Goal: Information Seeking & Learning: Compare options

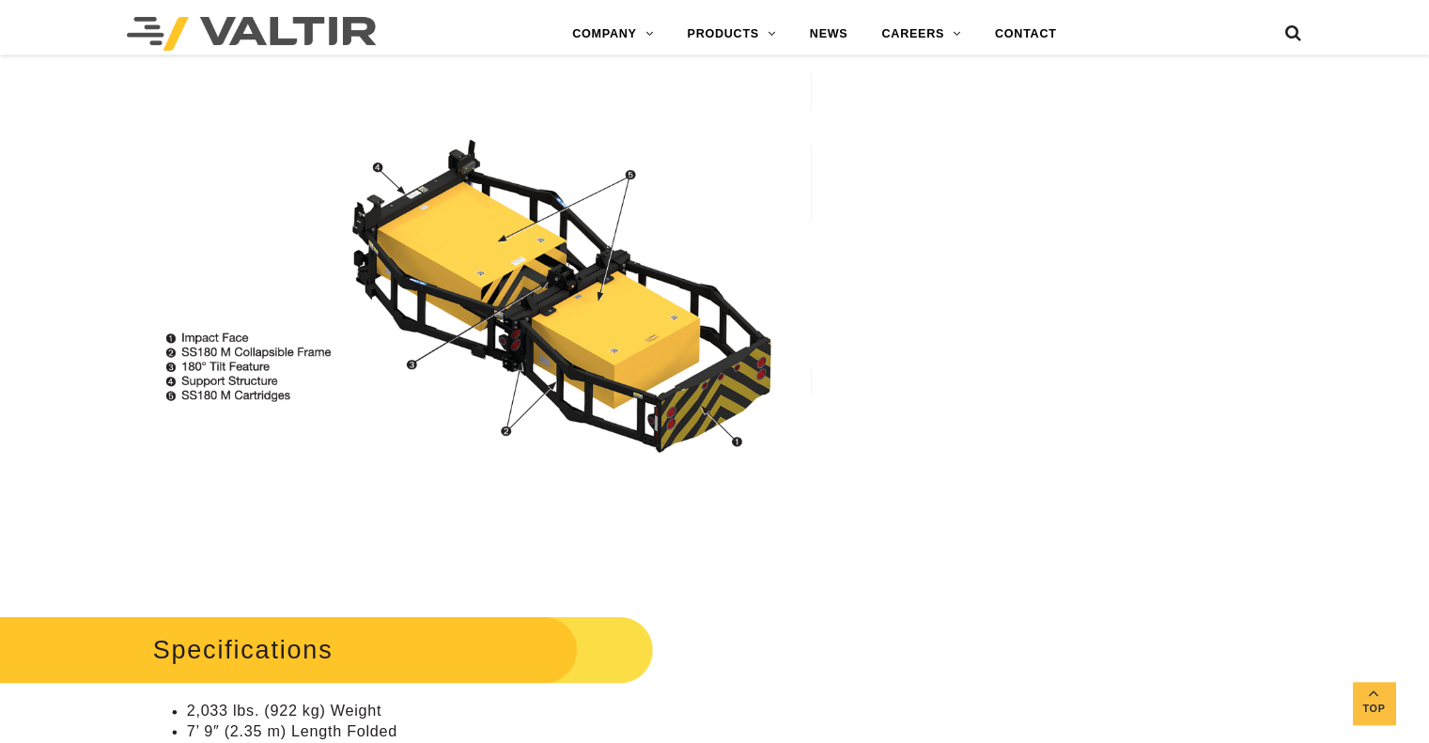
scroll to position [1409, 0]
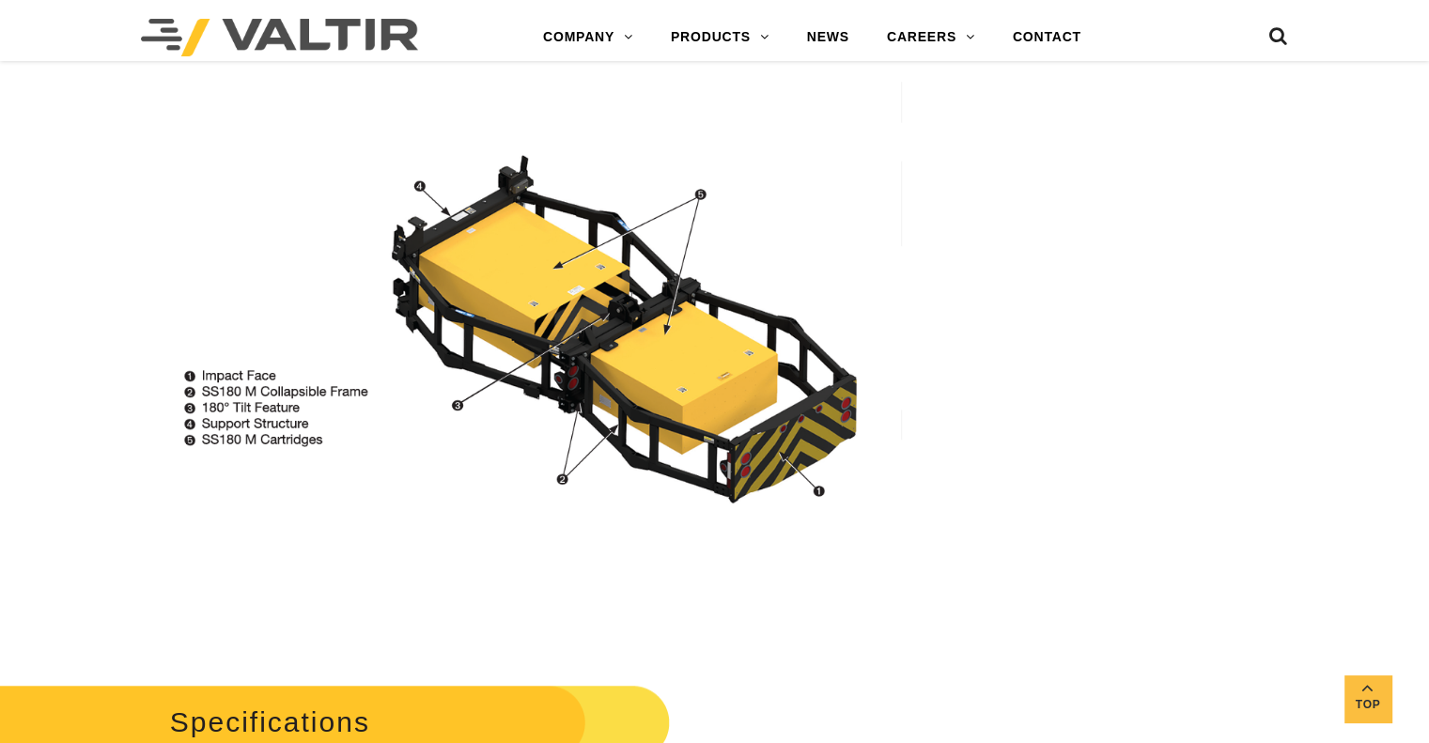
click at [610, 352] on img at bounding box center [536, 294] width 732 height 444
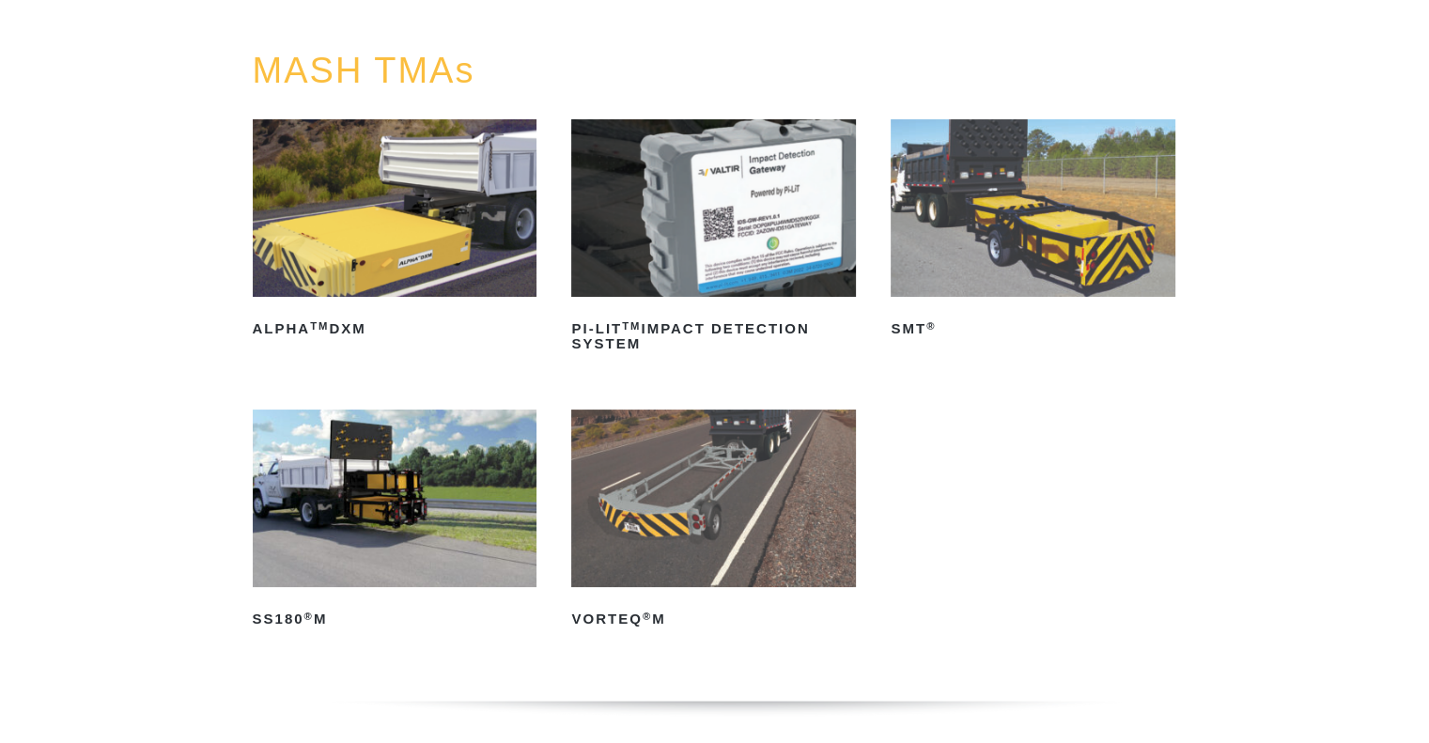
click at [364, 234] on img at bounding box center [395, 208] width 285 height 178
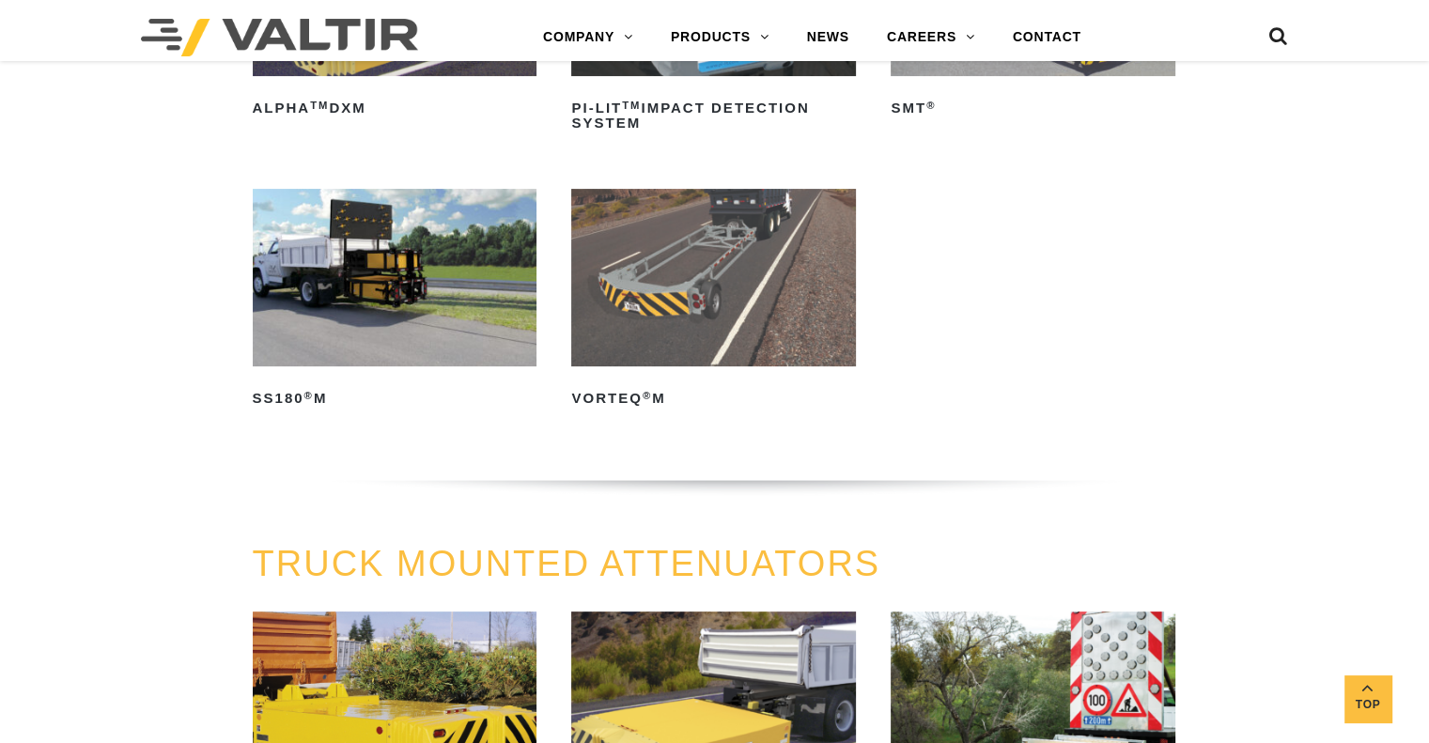
scroll to position [376, 0]
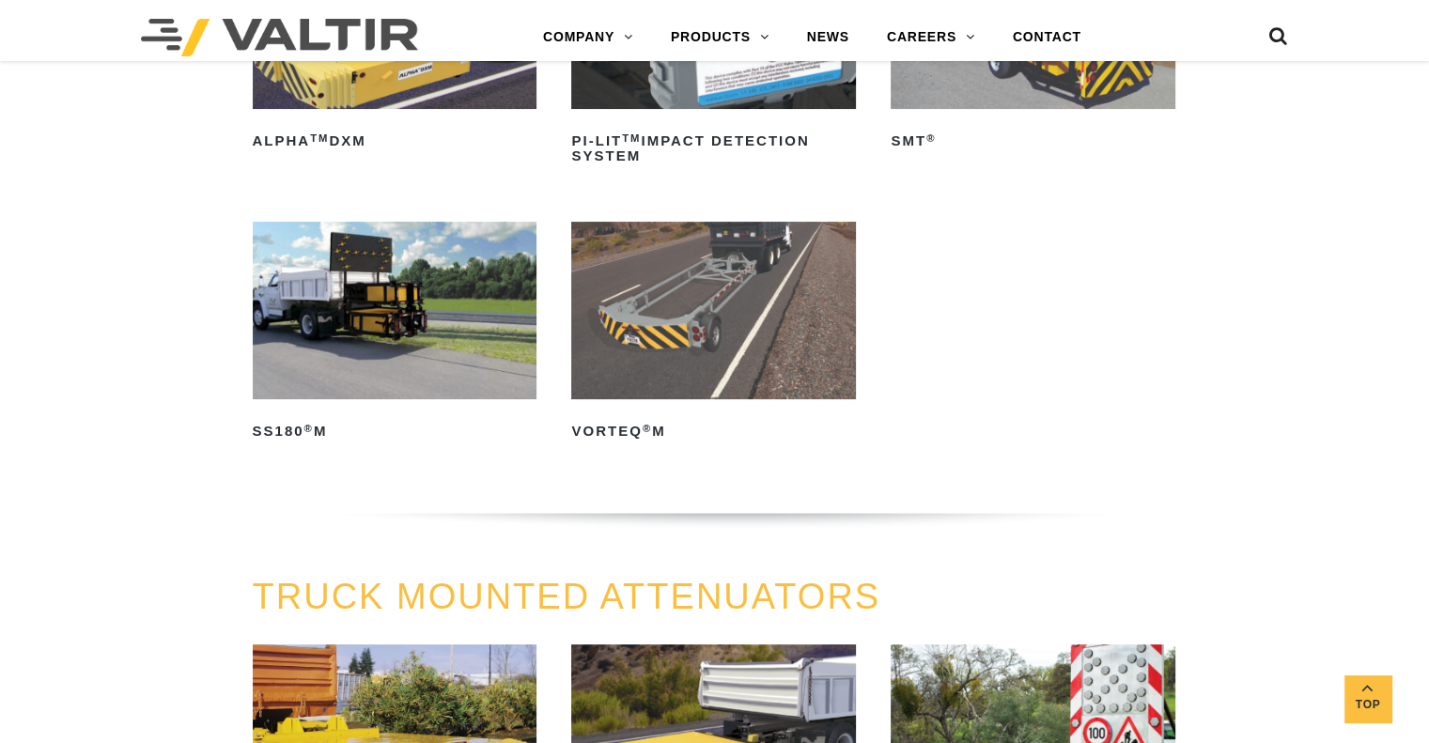
click at [356, 317] on img at bounding box center [395, 311] width 285 height 178
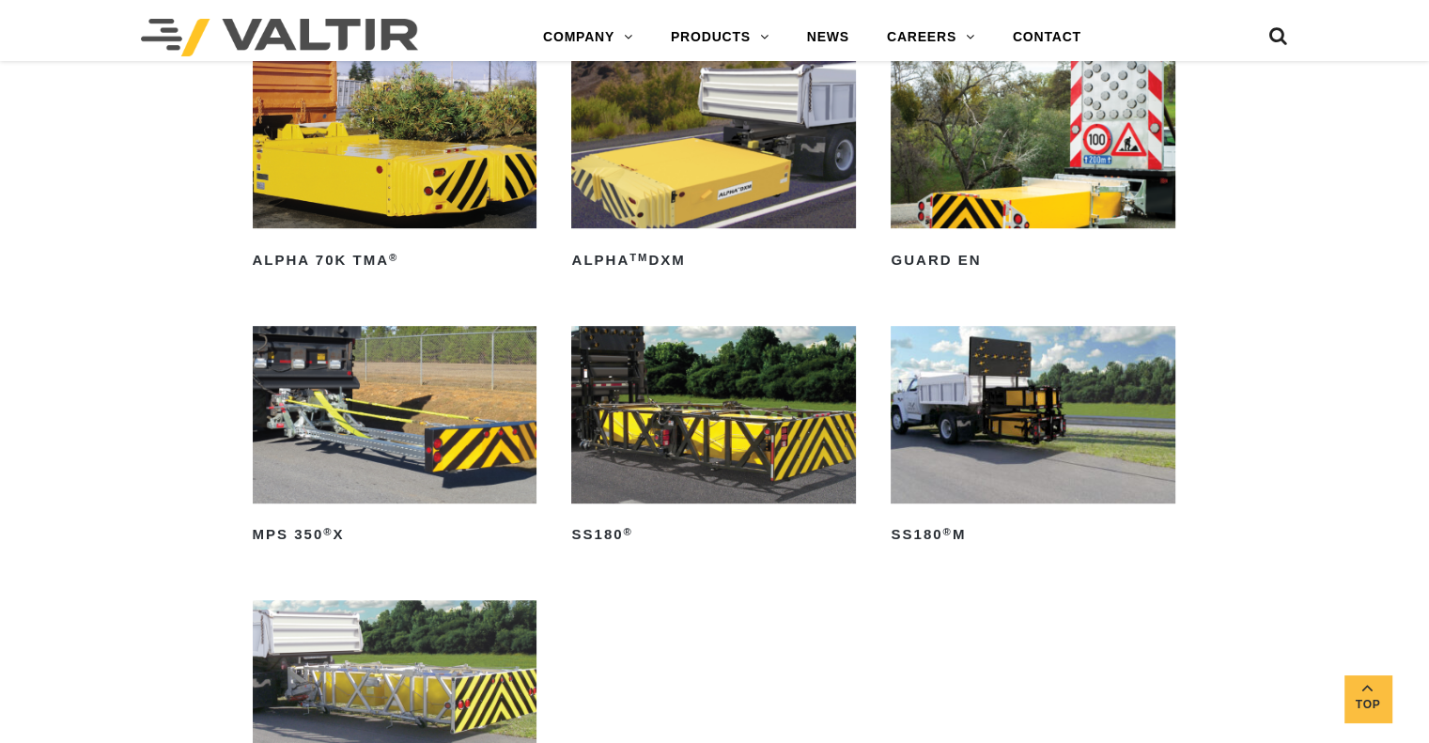
scroll to position [939, 0]
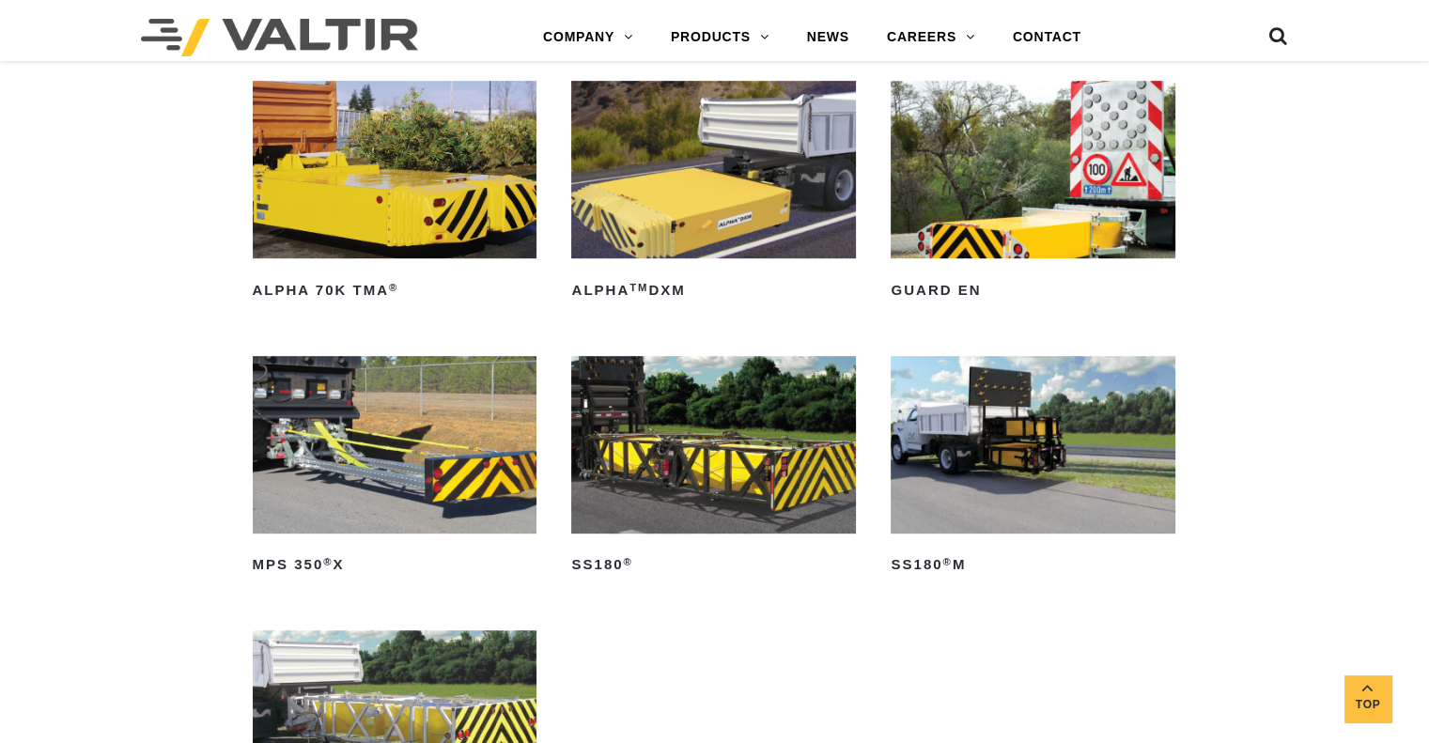
click at [1063, 191] on img at bounding box center [1033, 170] width 285 height 178
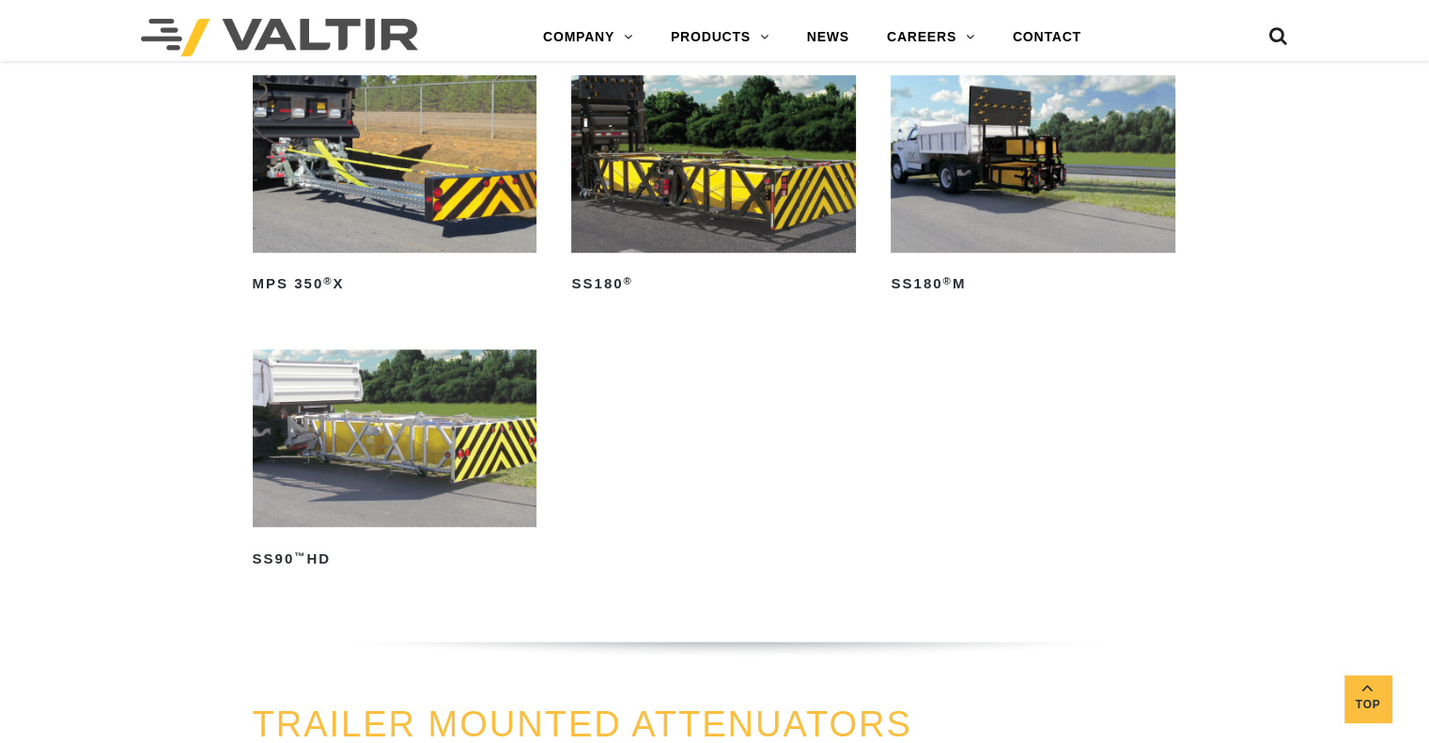
scroll to position [1221, 0]
click at [380, 426] on img at bounding box center [395, 438] width 285 height 178
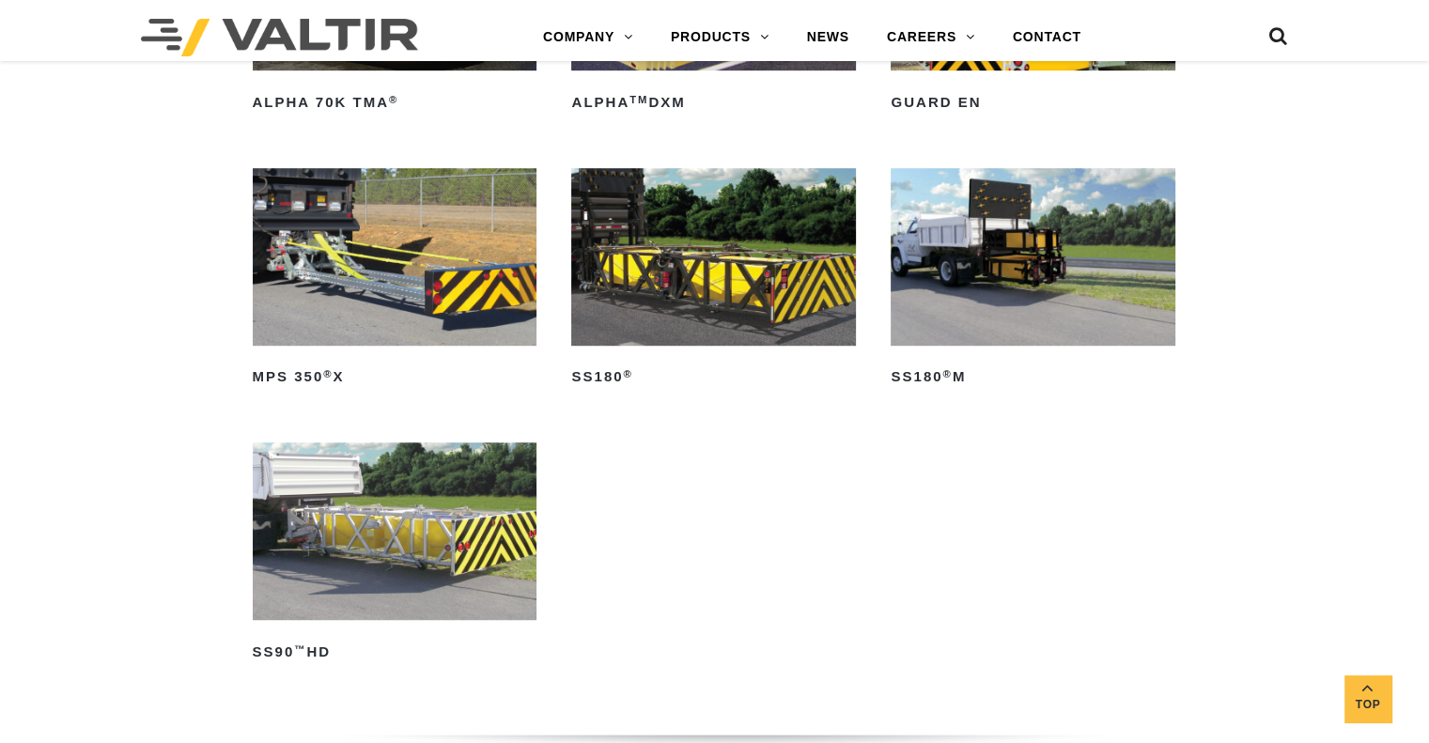
click at [686, 258] on img at bounding box center [713, 257] width 285 height 178
click at [401, 512] on img at bounding box center [395, 531] width 285 height 178
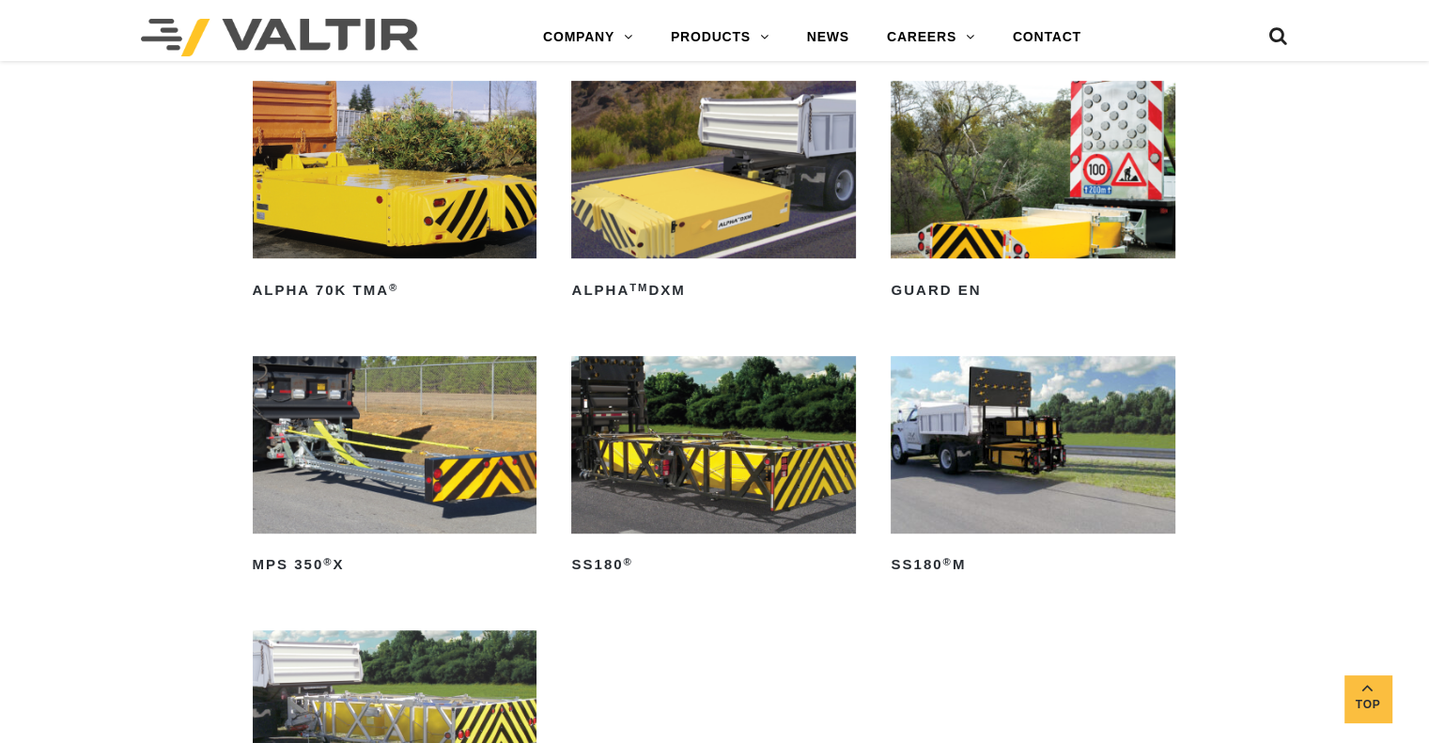
scroll to position [845, 0]
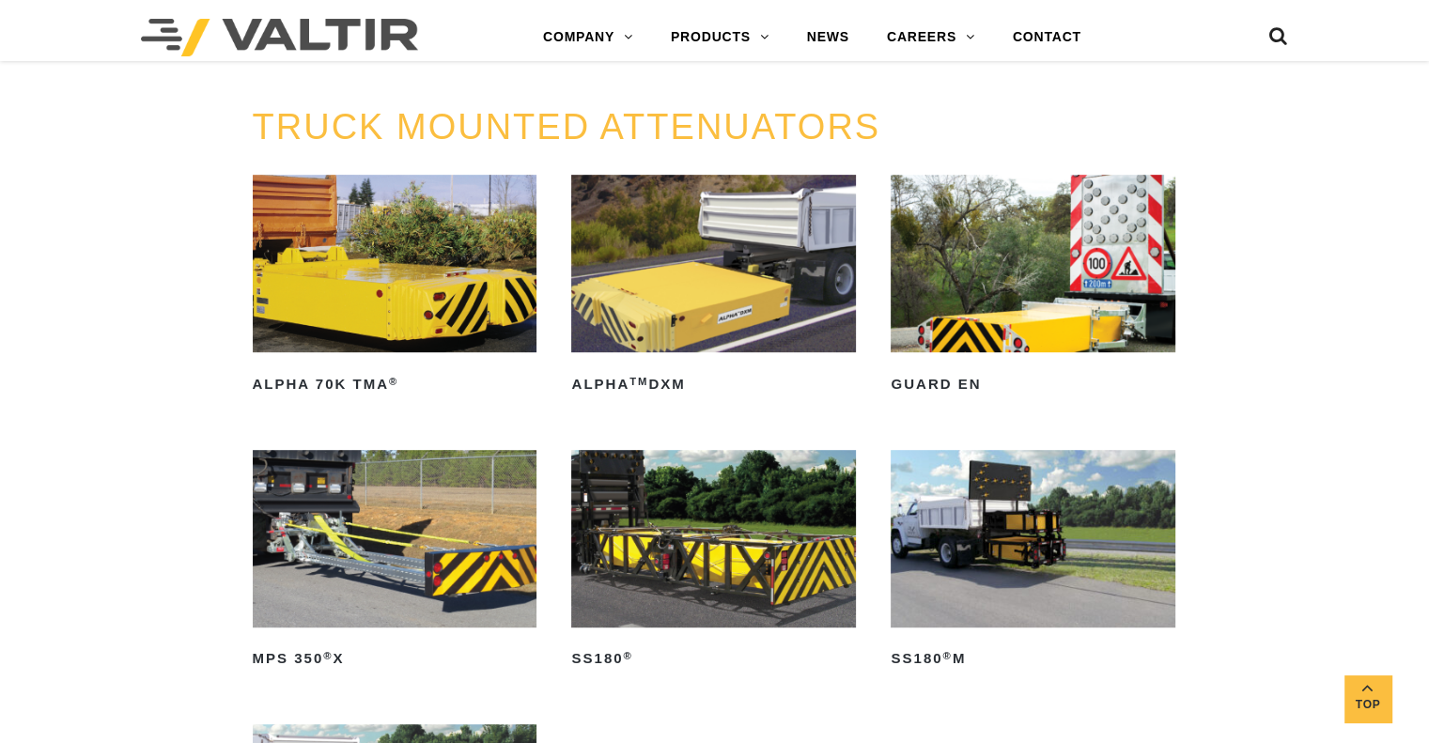
click at [1019, 531] on img at bounding box center [1033, 539] width 285 height 178
click at [374, 549] on img at bounding box center [395, 539] width 285 height 178
click at [981, 508] on img at bounding box center [1033, 539] width 285 height 178
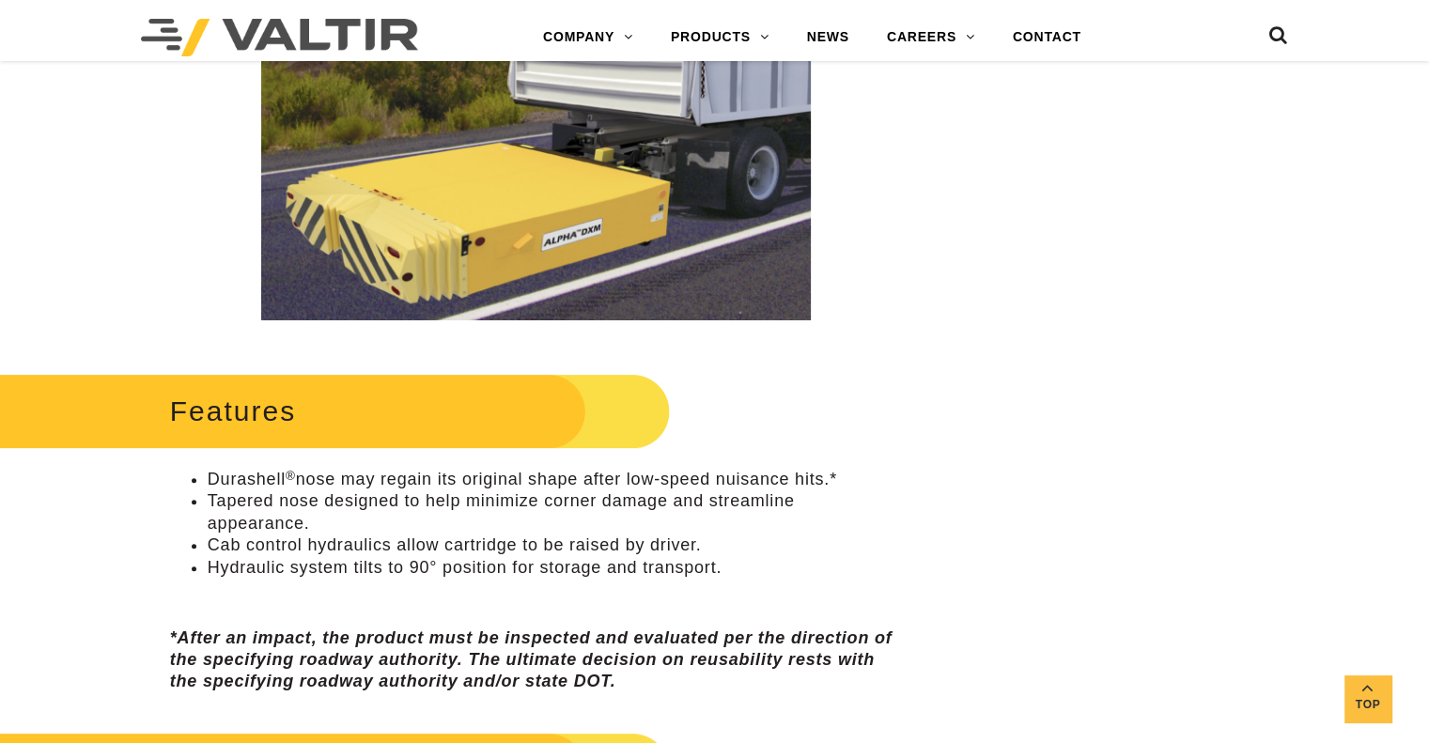
scroll to position [470, 0]
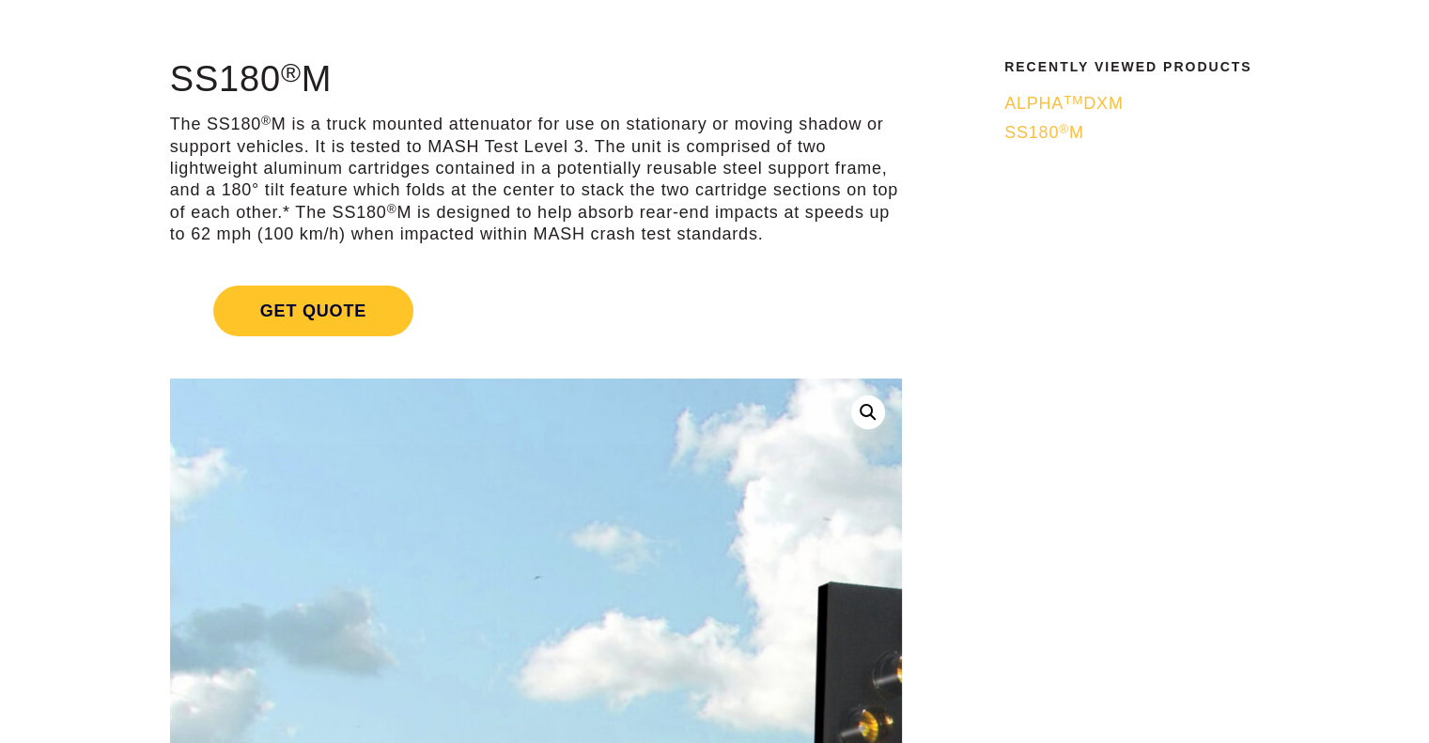
scroll to position [94, 0]
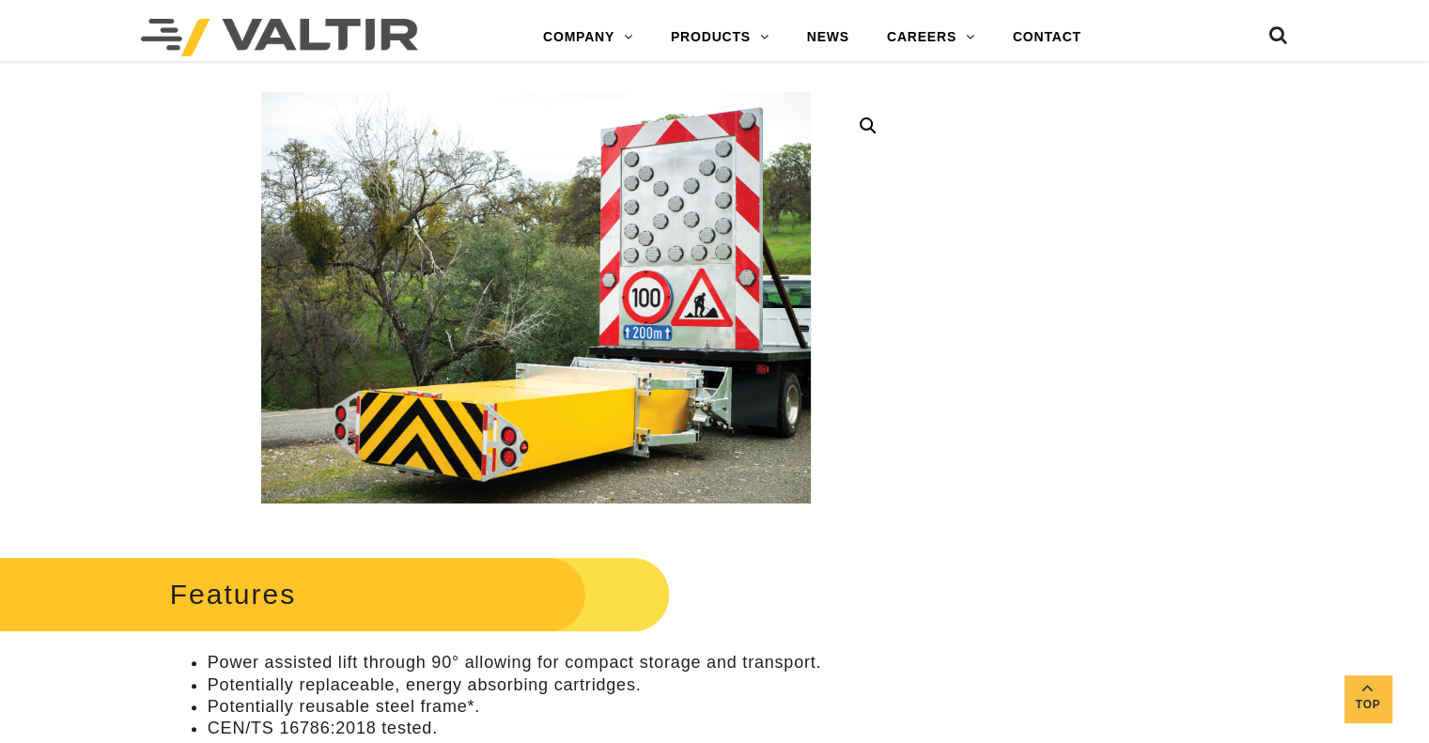
scroll to position [470, 0]
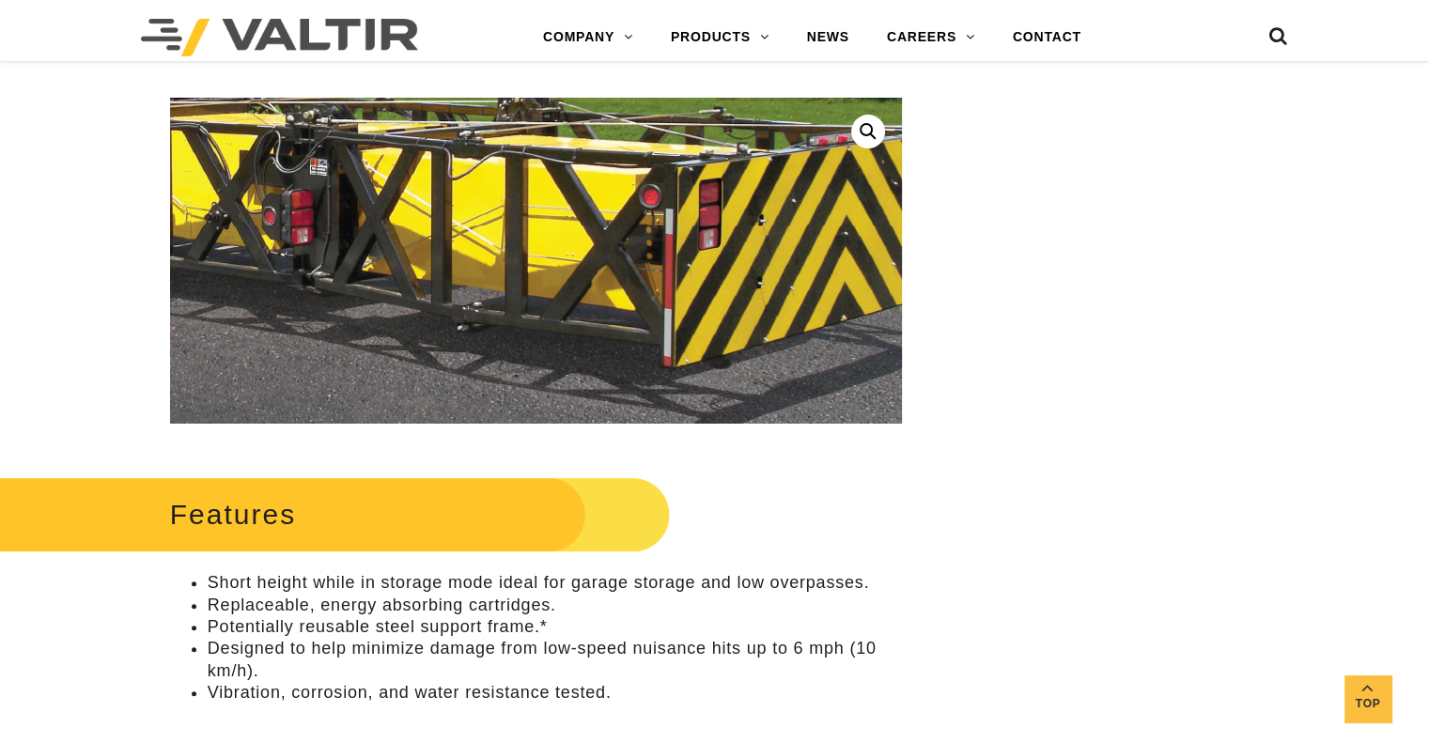
scroll to position [376, 0]
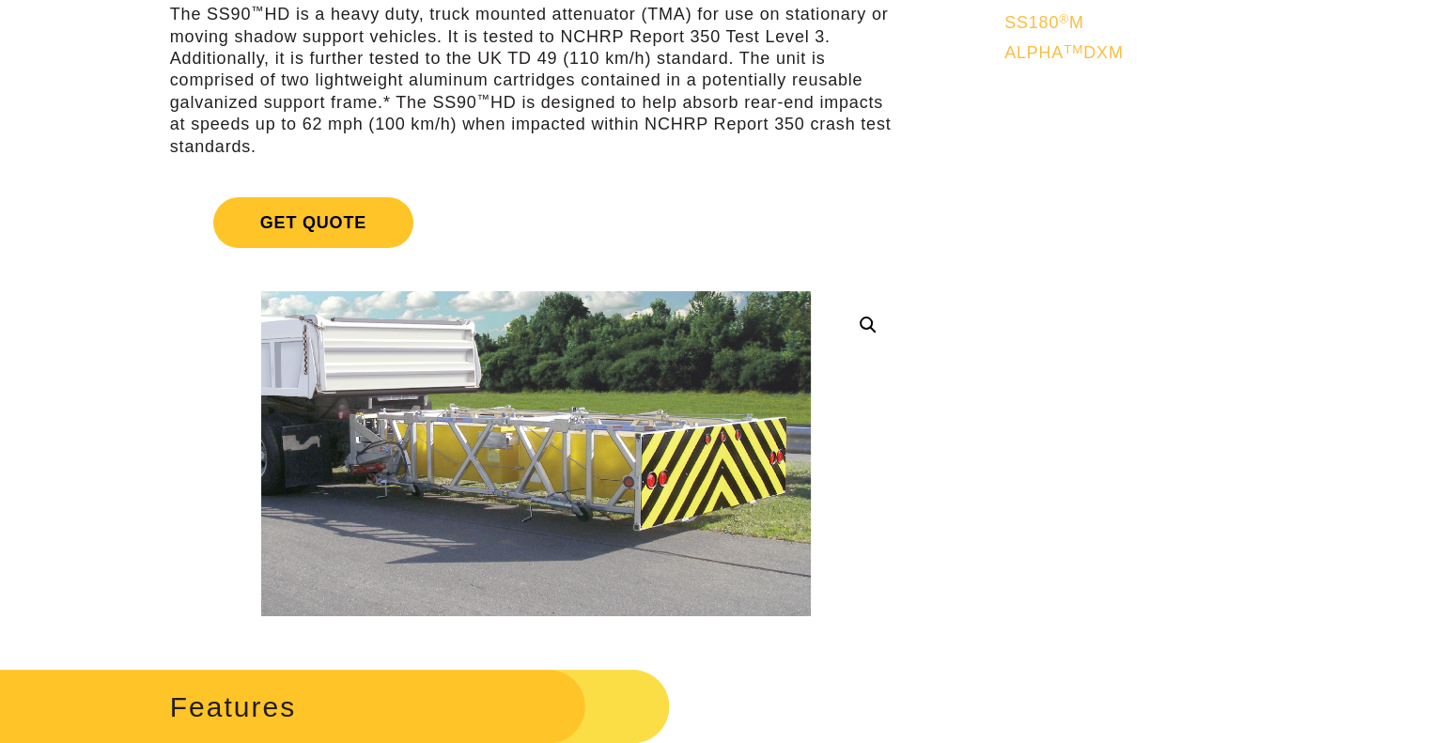
scroll to position [282, 0]
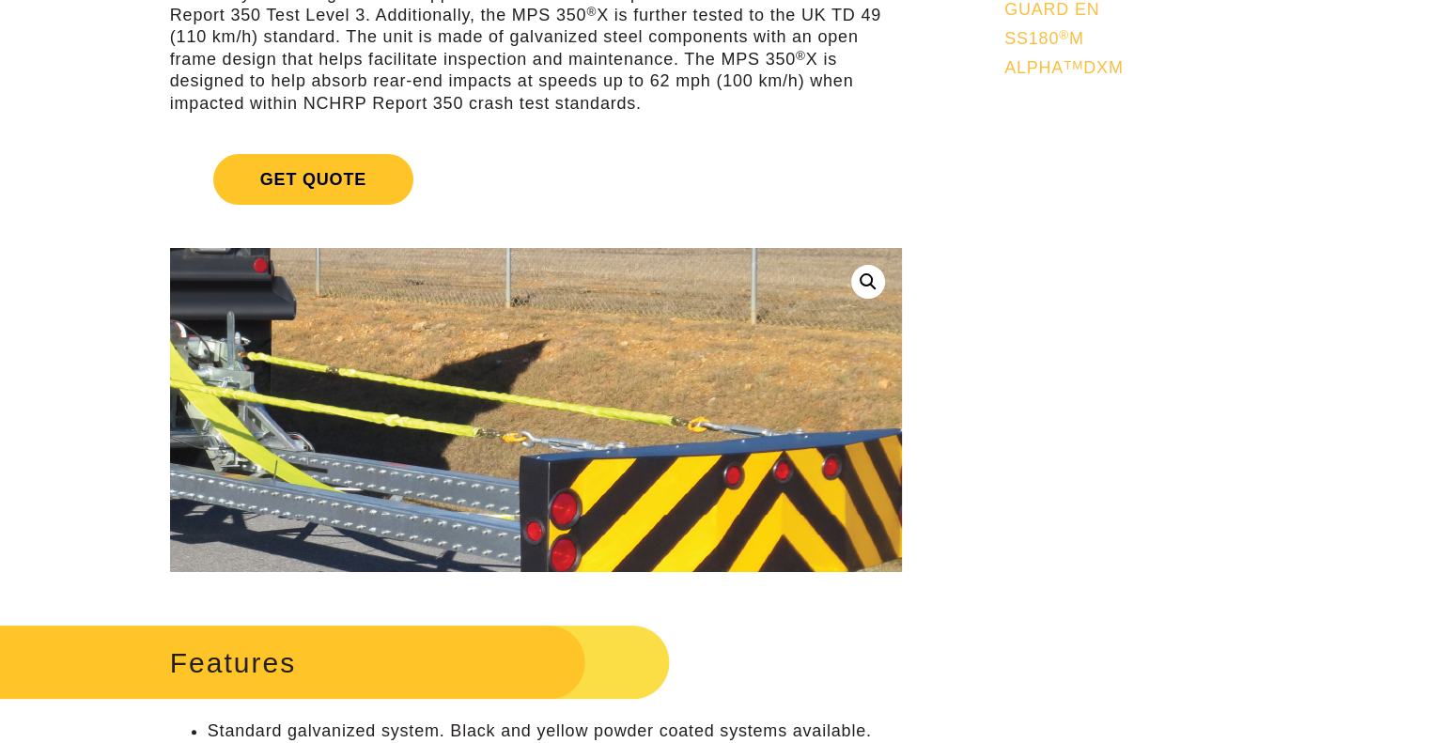
scroll to position [282, 0]
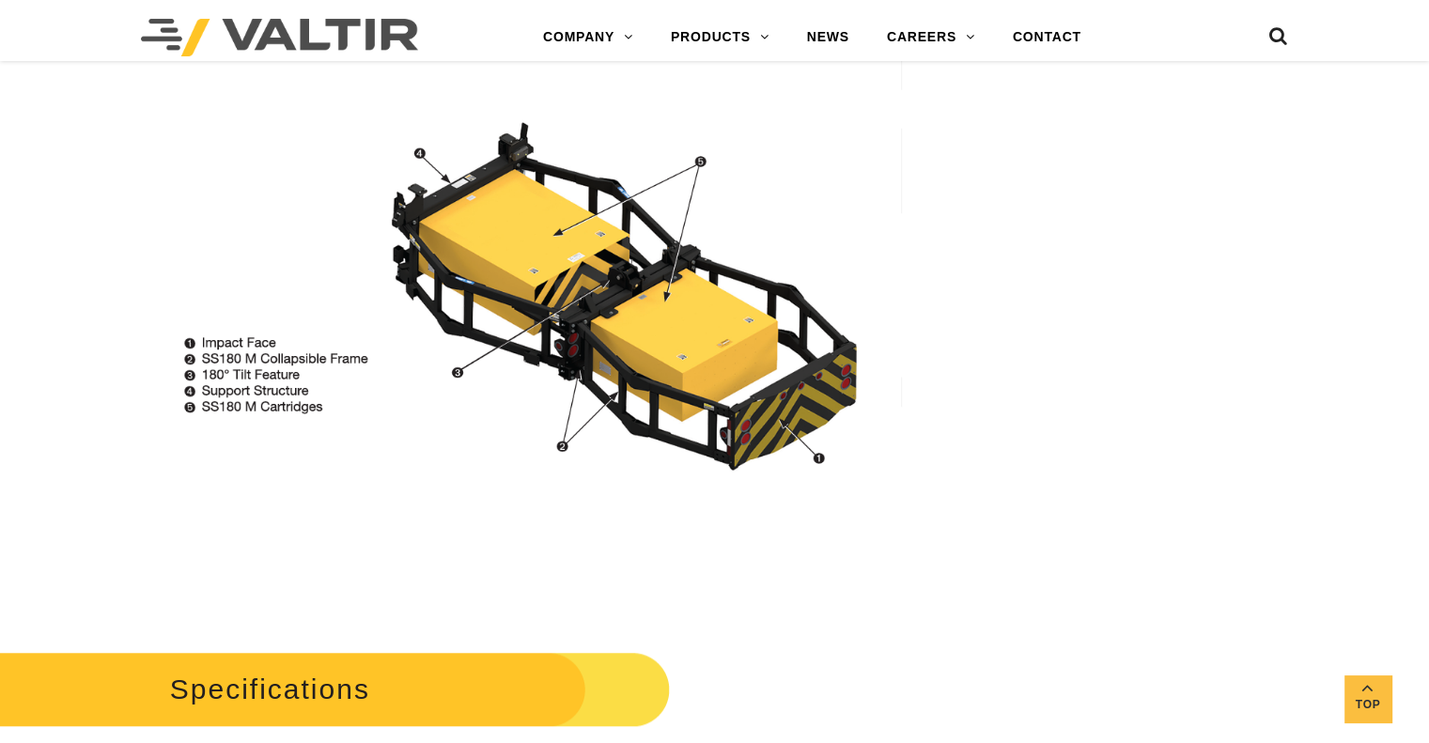
scroll to position [1409, 0]
